Goal: Information Seeking & Learning: Learn about a topic

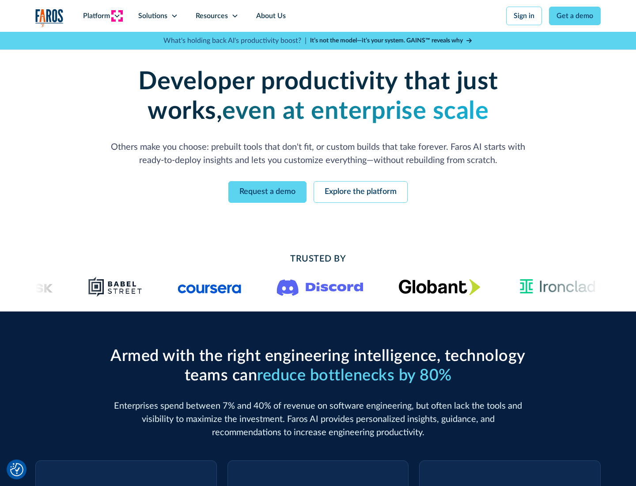
click at [117, 16] on icon at bounding box center [117, 15] width 7 height 7
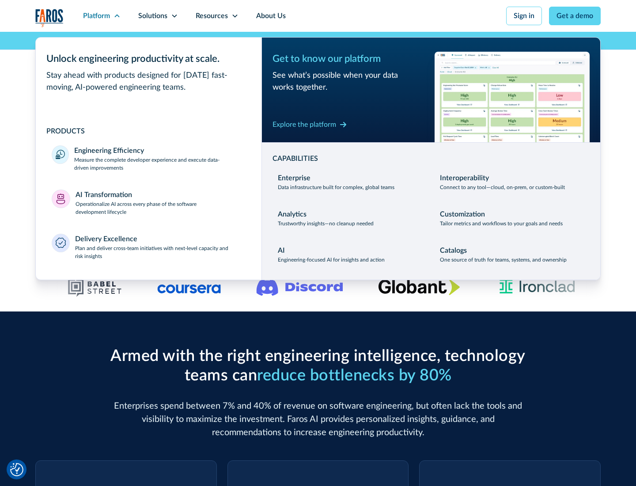
click at [160, 163] on p "Measure the complete developer experience and execute data-driven improvements" at bounding box center [159, 164] width 171 height 16
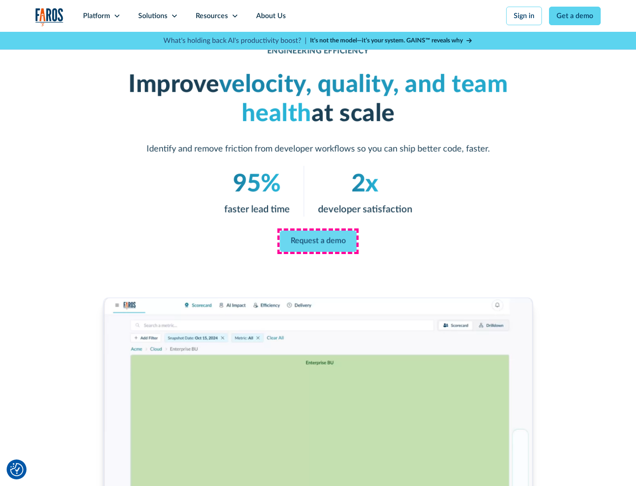
click at [318, 241] on link "Request a demo" at bounding box center [318, 241] width 77 height 21
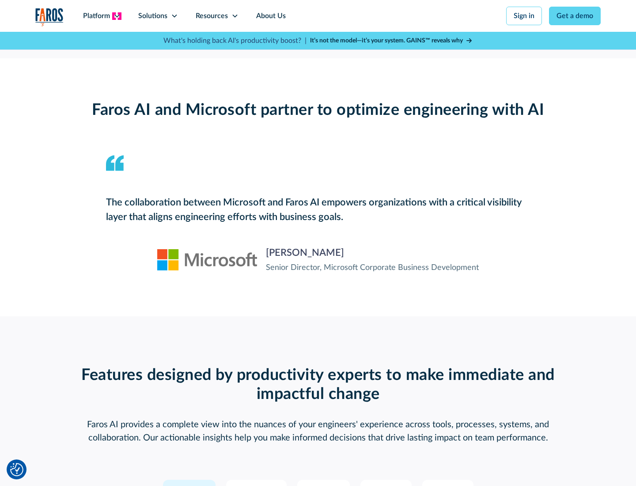
click at [117, 16] on icon at bounding box center [117, 15] width 7 height 7
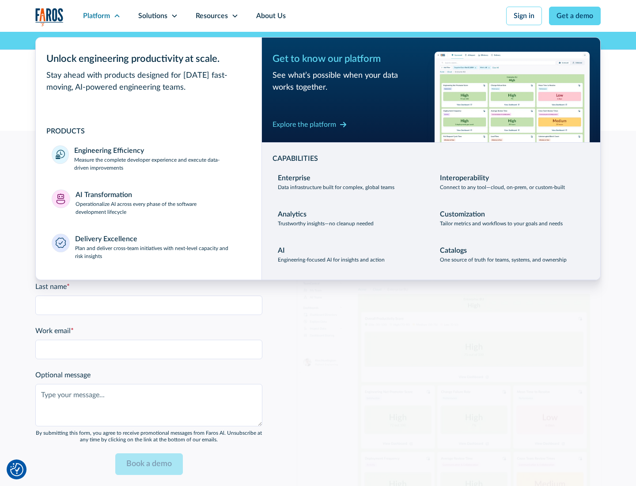
scroll to position [1938, 0]
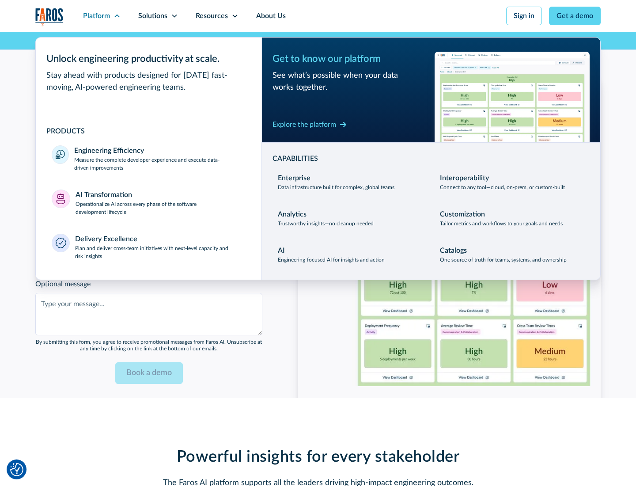
click at [160, 202] on p "Operationalize AI across every phase of the software development lifecycle" at bounding box center [161, 208] width 171 height 16
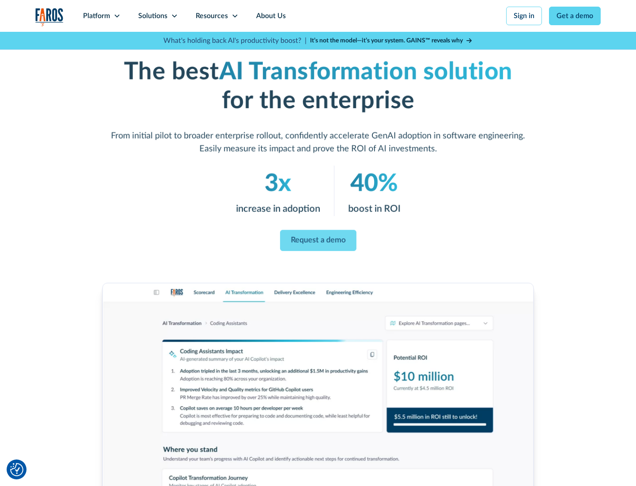
click at [318, 240] on link "Request a demo" at bounding box center [318, 240] width 76 height 21
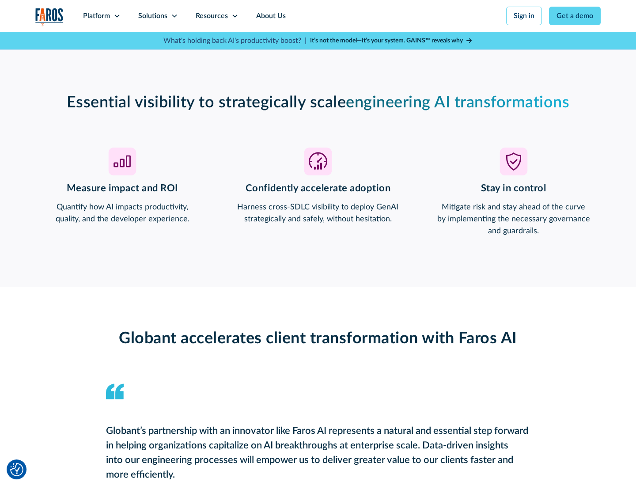
click at [102, 16] on div "Platform" at bounding box center [96, 16] width 27 height 11
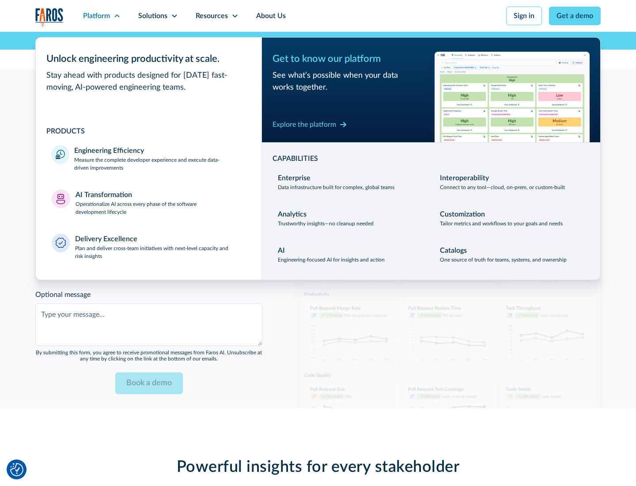
scroll to position [2142, 0]
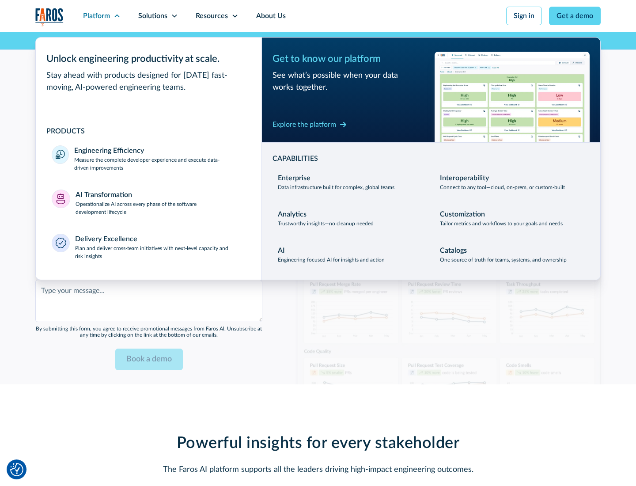
click at [304, 124] on div "Explore the platform" at bounding box center [305, 124] width 64 height 11
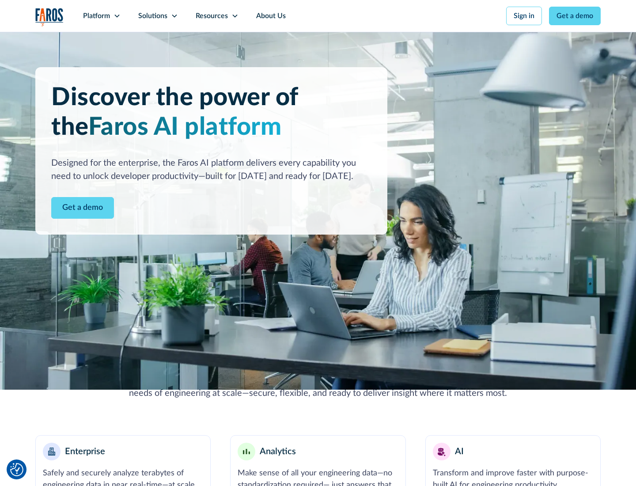
click at [83, 208] on link "Get a demo" at bounding box center [82, 208] width 63 height 22
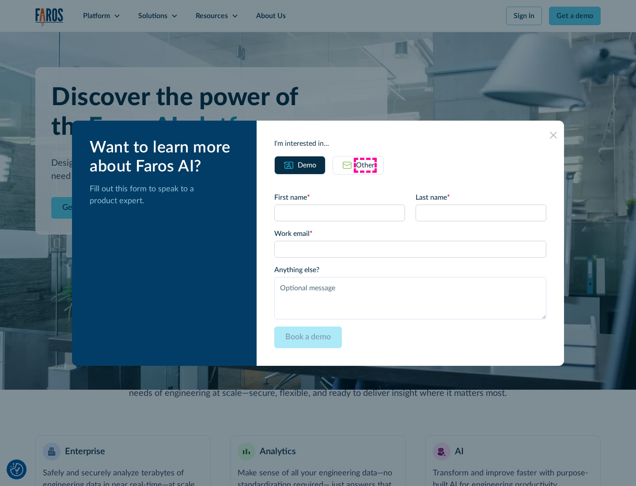
click at [365, 165] on div "Other" at bounding box center [365, 165] width 19 height 11
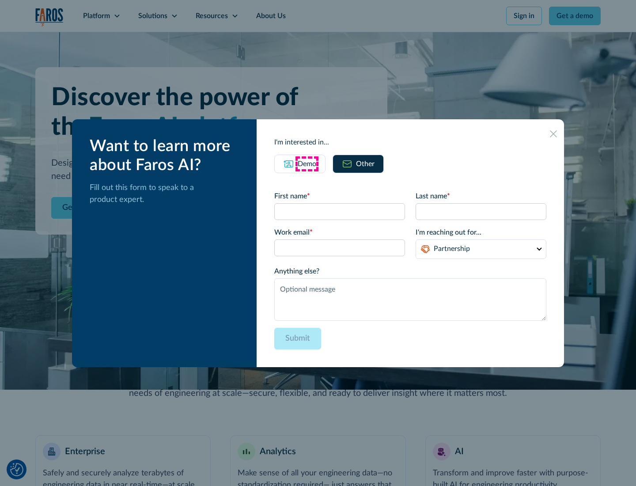
click at [307, 163] on div "Demo" at bounding box center [307, 164] width 19 height 11
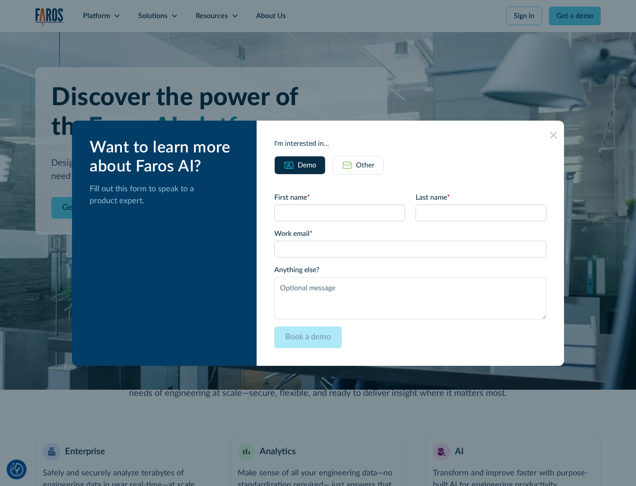
click at [553, 135] on icon at bounding box center [553, 135] width 7 height 7
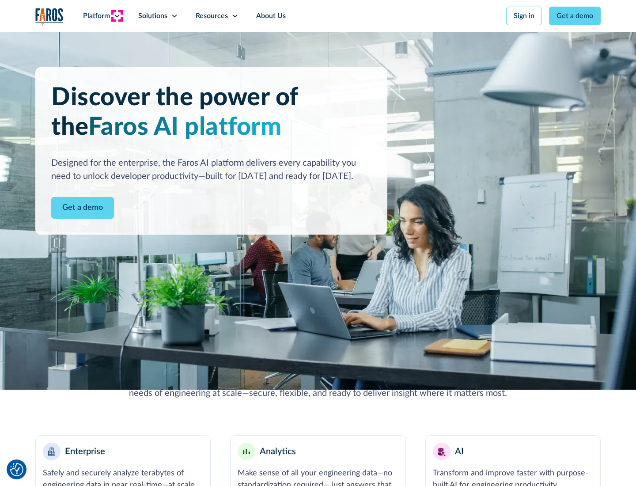
click at [117, 16] on icon at bounding box center [117, 15] width 7 height 7
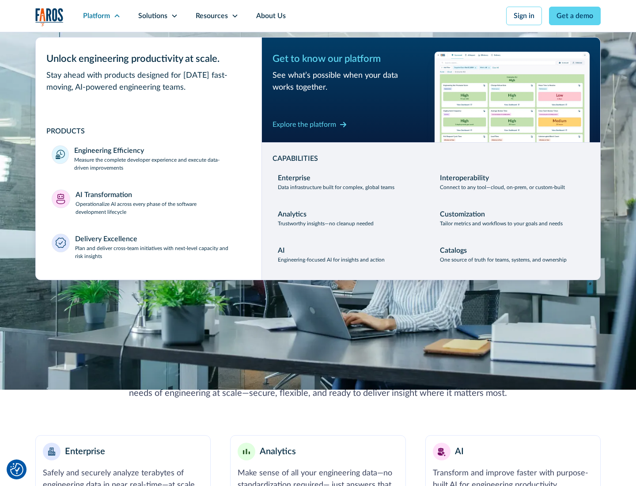
click at [160, 252] on p "Plan and deliver cross-team initiatives with next-level capacity and risk insig…" at bounding box center [160, 252] width 171 height 16
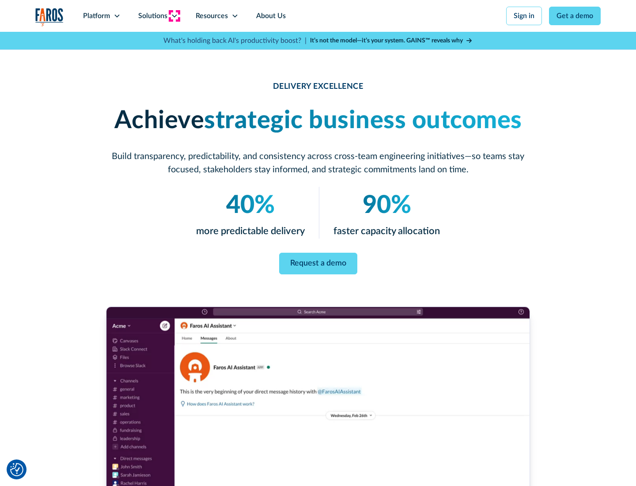
click at [174, 16] on icon at bounding box center [174, 15] width 7 height 7
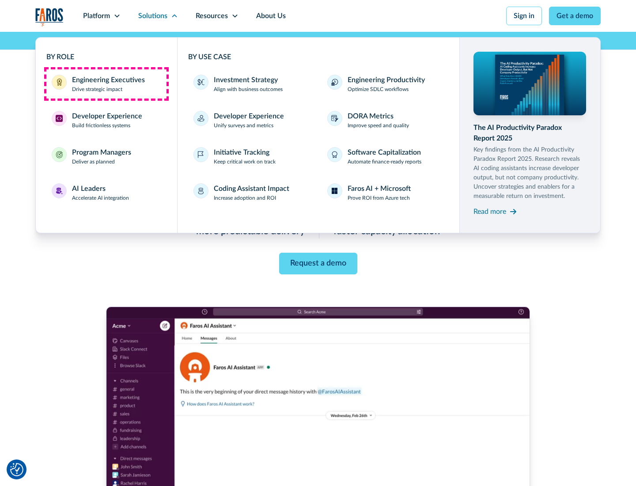
click at [106, 84] on div "Engineering Executives" at bounding box center [108, 80] width 73 height 11
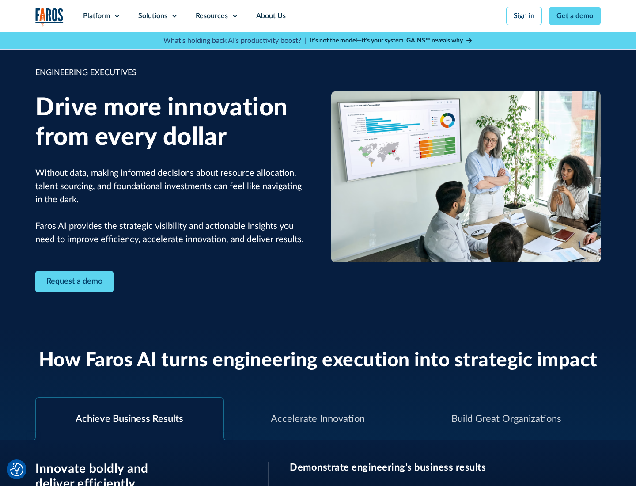
click at [174, 16] on icon at bounding box center [174, 15] width 7 height 7
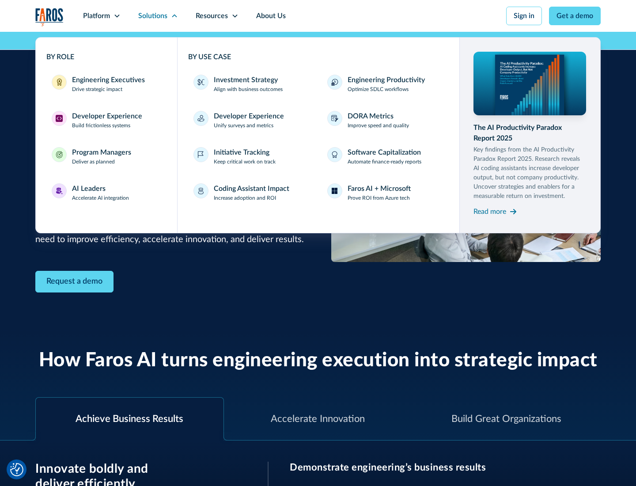
click at [106, 116] on div "Developer Experience" at bounding box center [107, 116] width 70 height 11
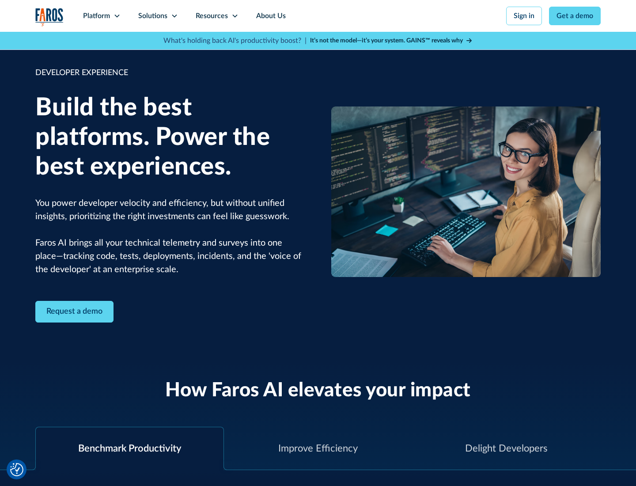
click at [158, 16] on div "Solutions" at bounding box center [152, 16] width 29 height 11
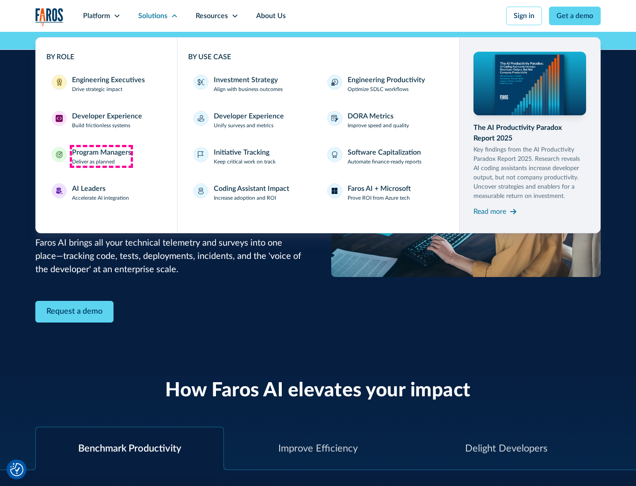
click at [101, 156] on div "Program Managers" at bounding box center [101, 152] width 59 height 11
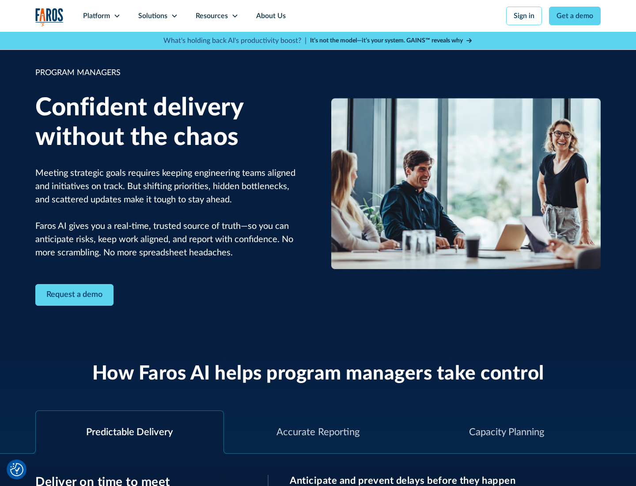
click at [174, 16] on icon at bounding box center [174, 15] width 7 height 7
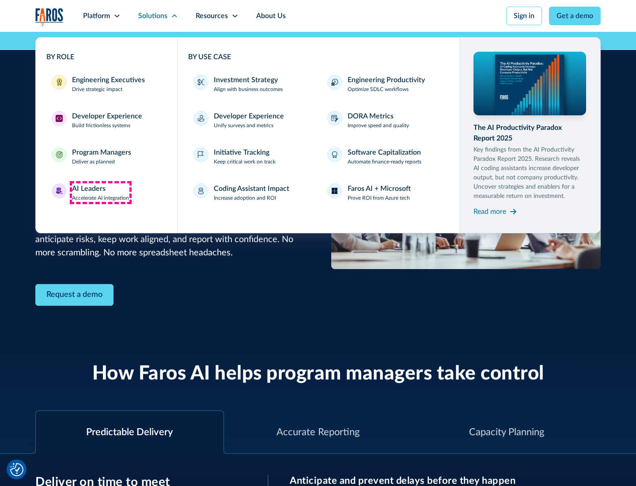
click at [101, 193] on div "AI Leaders" at bounding box center [89, 188] width 34 height 11
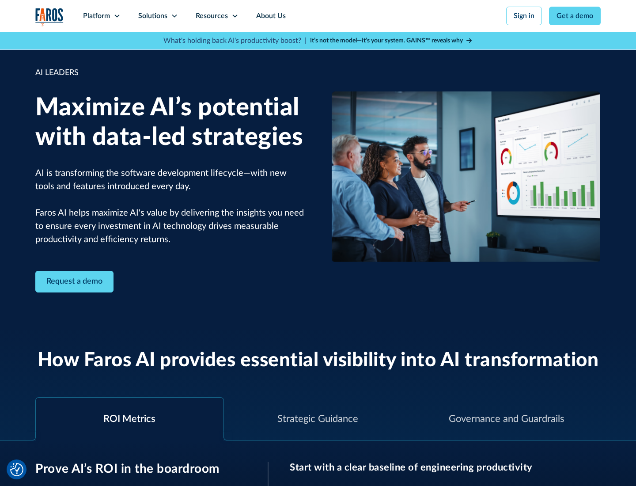
click at [174, 16] on icon at bounding box center [174, 15] width 7 height 7
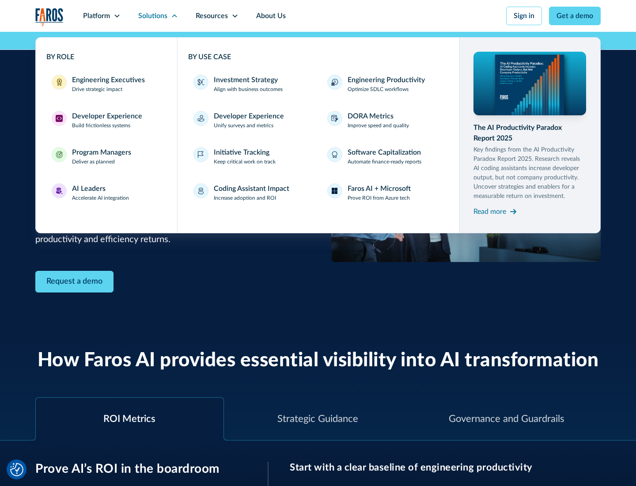
click at [245, 80] on div "Investment Strategy" at bounding box center [246, 80] width 64 height 11
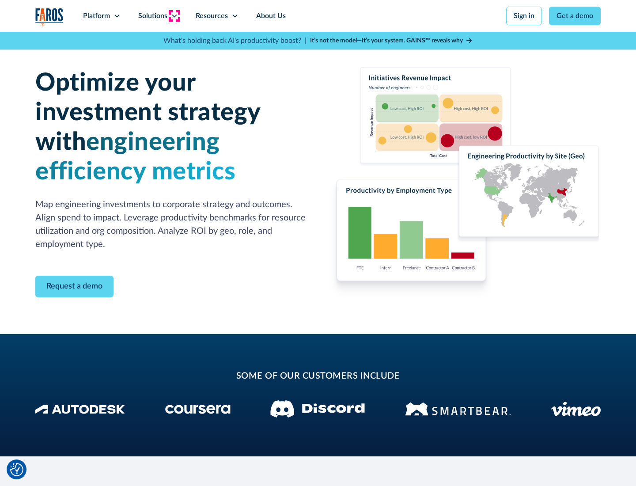
click at [174, 16] on icon at bounding box center [174, 15] width 7 height 7
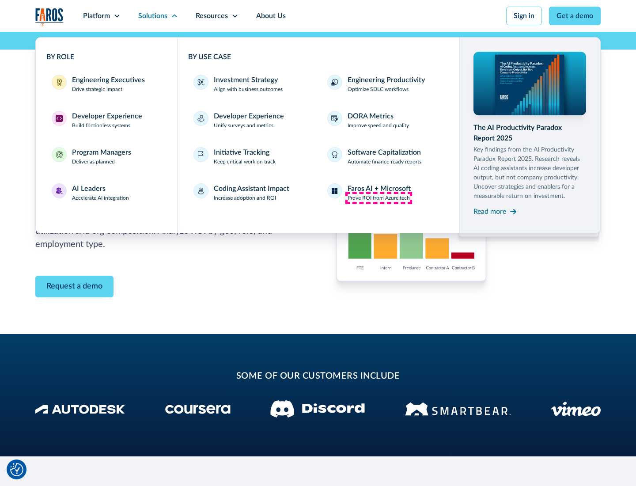
click at [379, 198] on p "Prove ROI from Azure tech" at bounding box center [379, 198] width 62 height 8
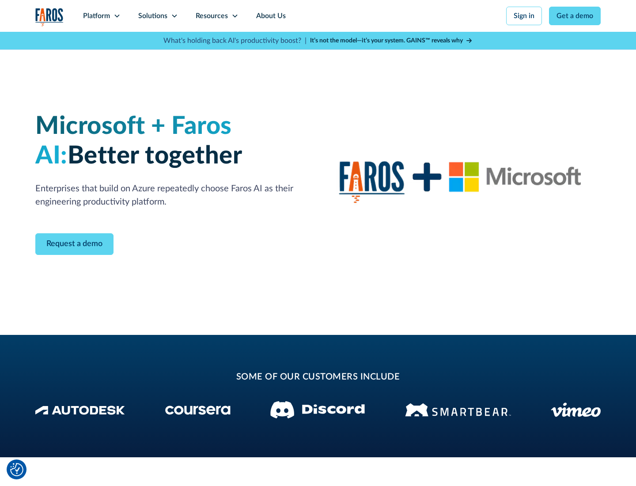
click at [174, 16] on icon at bounding box center [174, 15] width 7 height 7
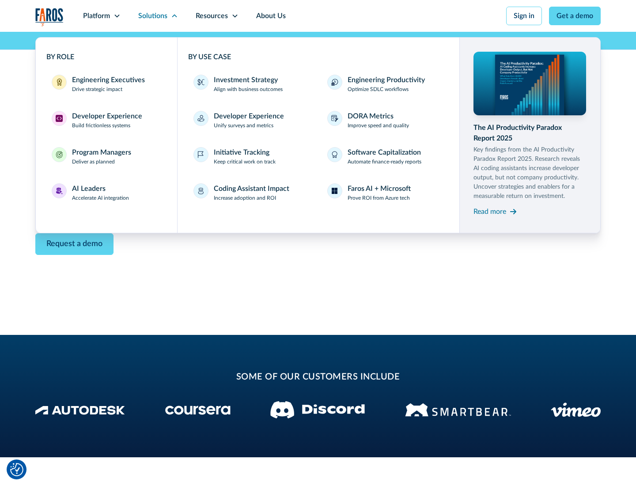
click at [490, 211] on div "Read more" at bounding box center [490, 211] width 33 height 11
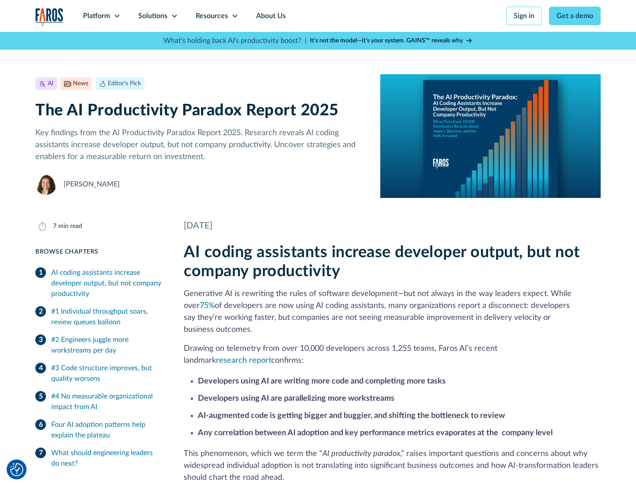
click at [234, 16] on icon at bounding box center [234, 15] width 7 height 7
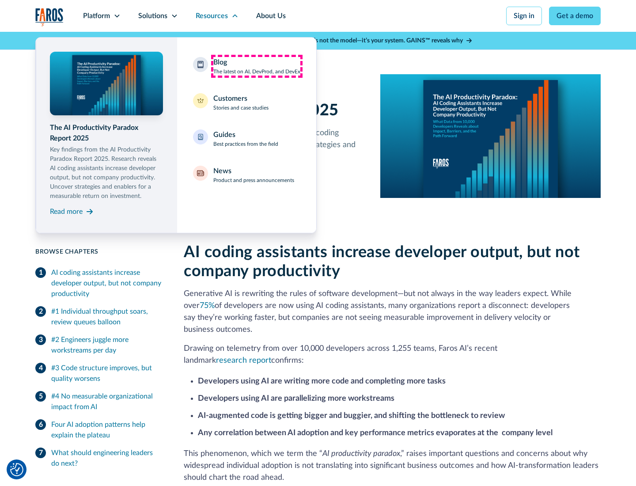
click at [257, 66] on div "Blog The latest on AI, DevProd, and DevEx" at bounding box center [256, 66] width 87 height 19
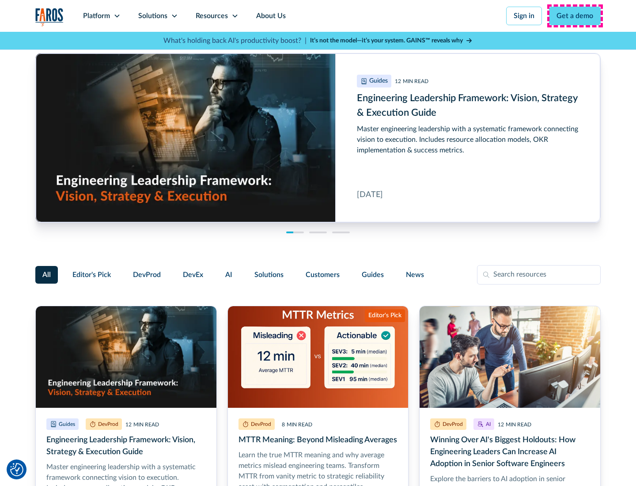
click at [575, 16] on link "Get a demo" at bounding box center [575, 16] width 52 height 19
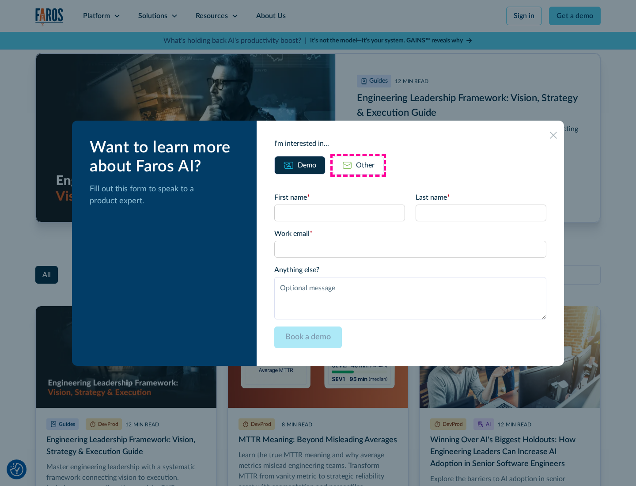
click at [358, 165] on div "Other" at bounding box center [365, 165] width 19 height 11
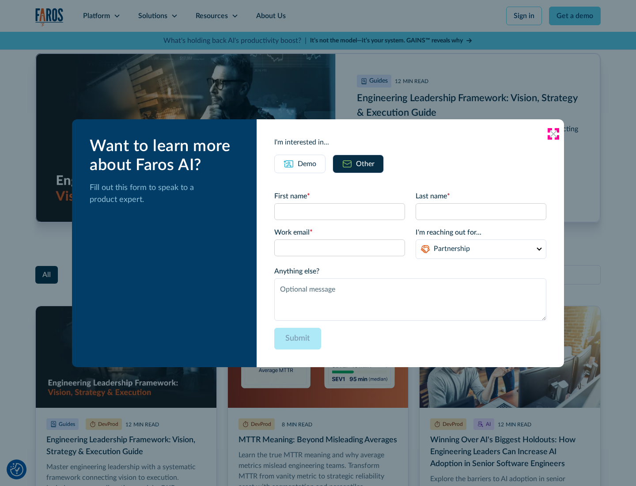
click at [553, 133] on icon at bounding box center [553, 133] width 7 height 7
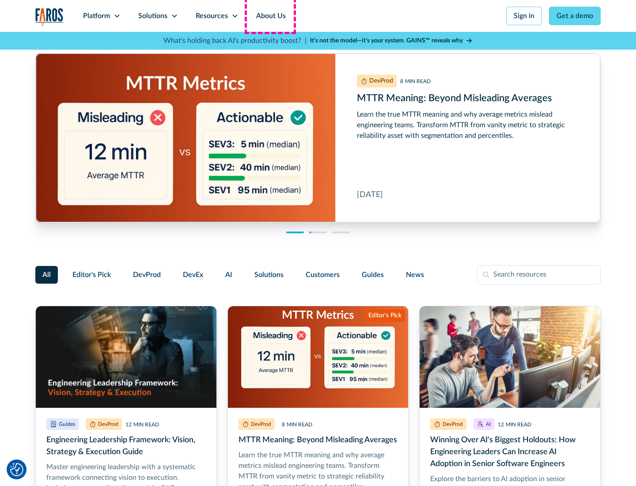
click at [270, 16] on link "About Us" at bounding box center [270, 16] width 47 height 32
